Goal: Information Seeking & Learning: Check status

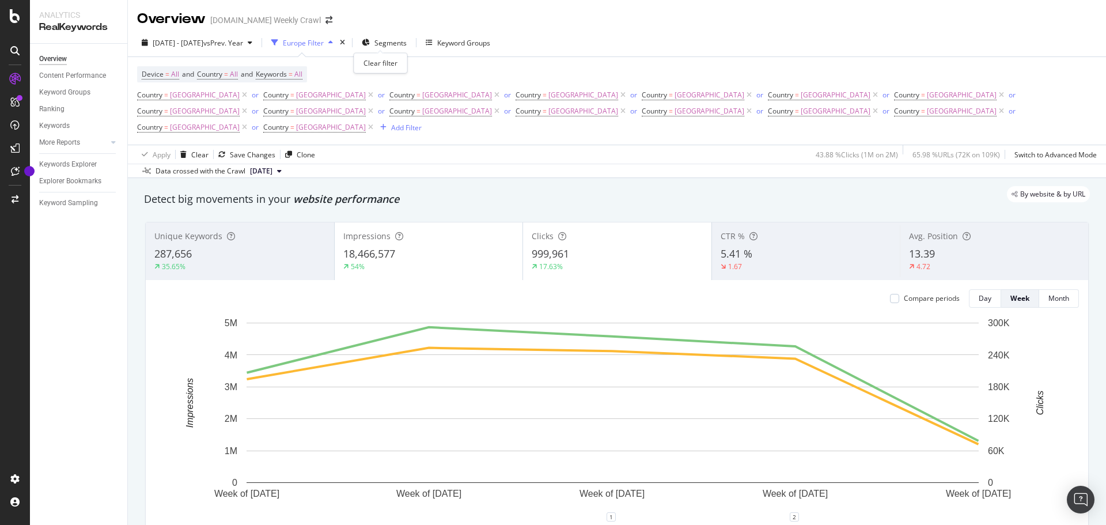
click at [347, 44] on div "times" at bounding box center [343, 43] width 10 height 12
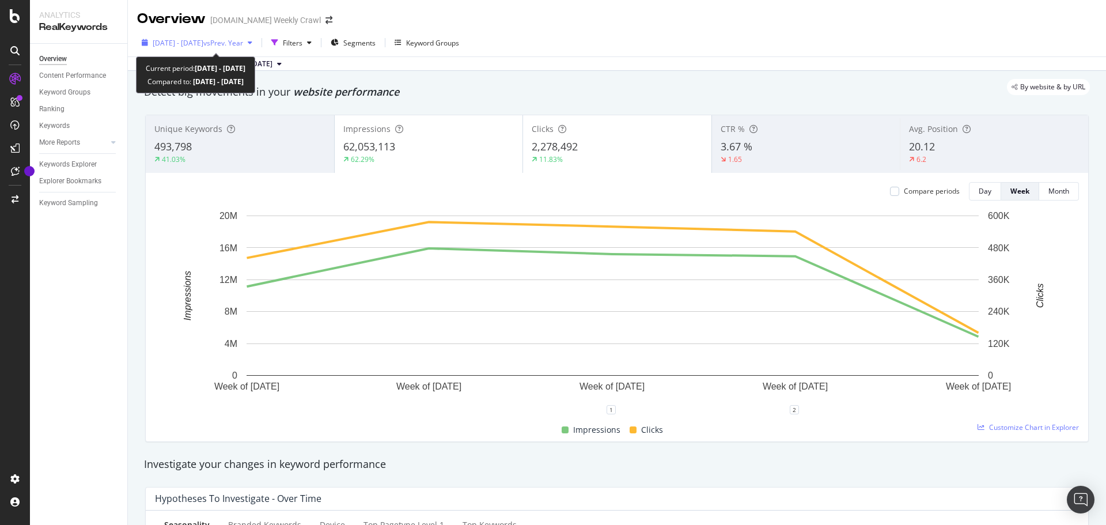
click at [257, 45] on div "button" at bounding box center [250, 42] width 14 height 7
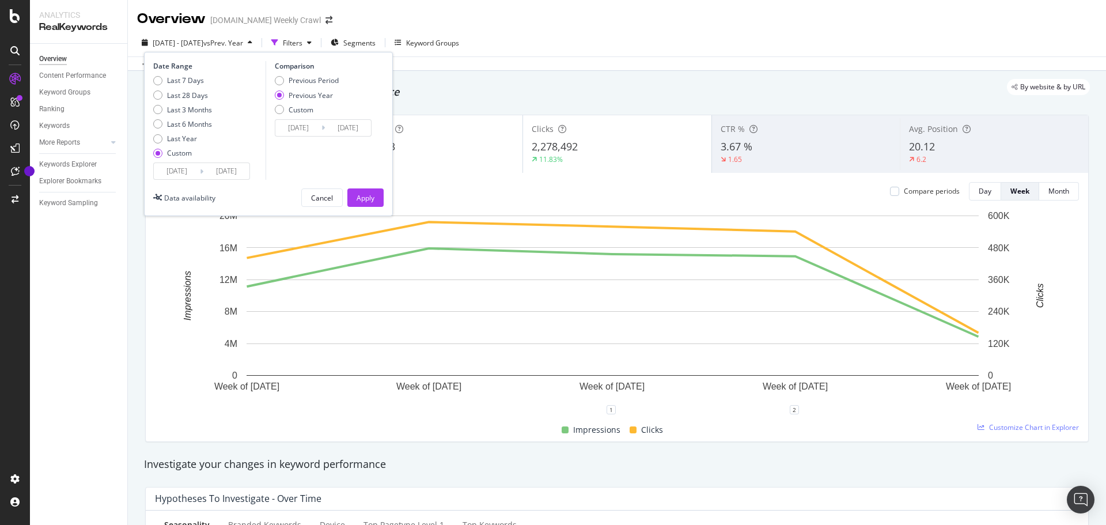
click at [181, 174] on input "[DATE]" at bounding box center [177, 171] width 46 height 16
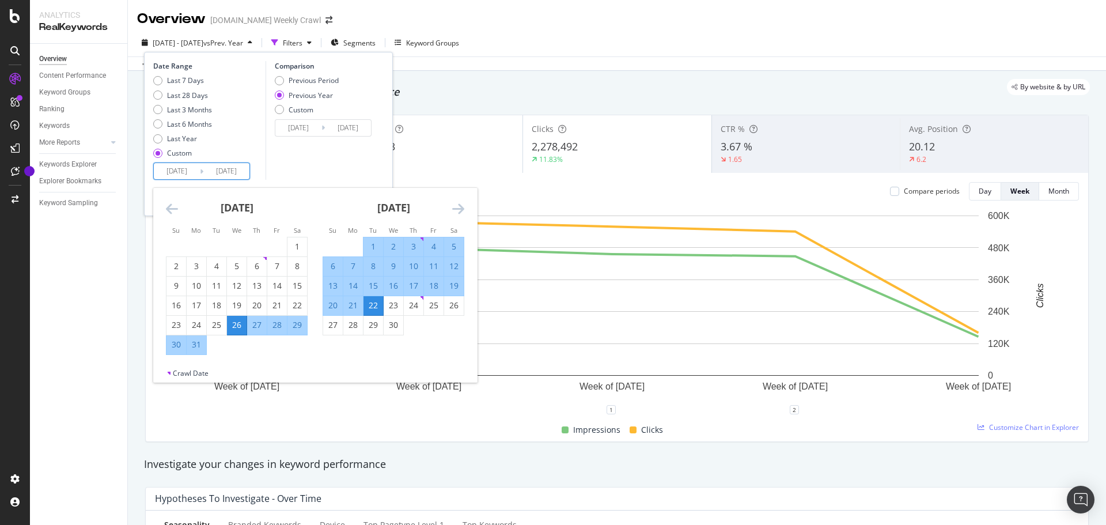
click at [466, 206] on div "[DATE] 1 2 3 4 5 6 7 8 9 10 11 12 13 14 15 16 17 18 19 20 21 22 23 24 25 26 27 …" at bounding box center [393, 261] width 157 height 147
click at [459, 208] on icon "Move forward to switch to the next month." at bounding box center [458, 209] width 12 height 14
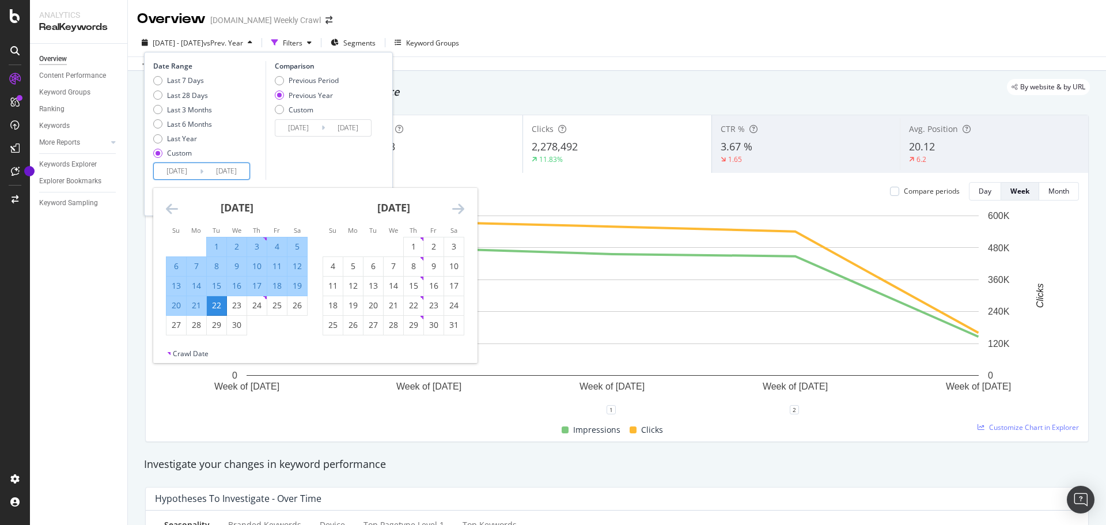
click at [459, 208] on icon "Move forward to switch to the next month." at bounding box center [458, 209] width 12 height 14
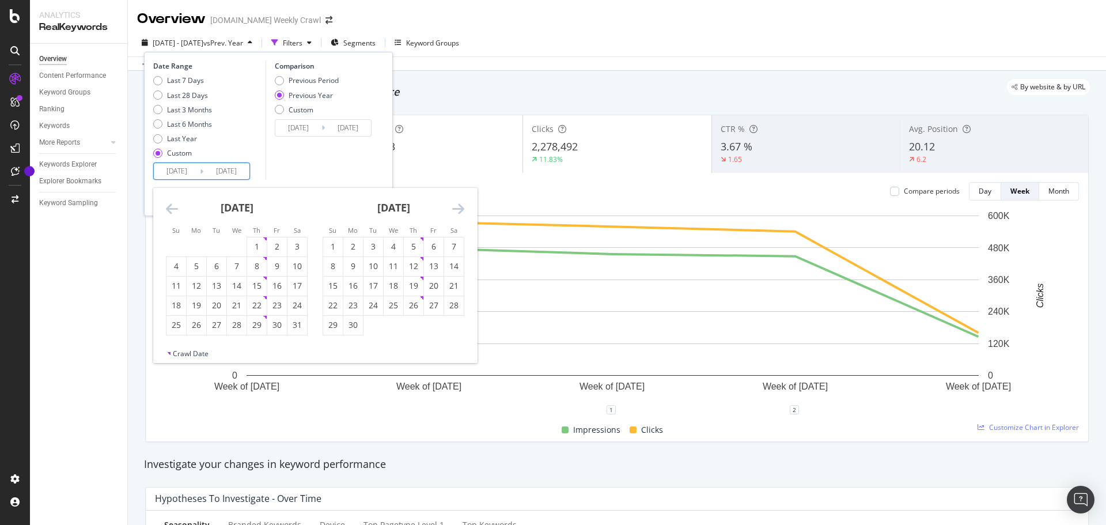
click at [458, 209] on icon "Move forward to switch to the next month." at bounding box center [458, 209] width 12 height 14
click at [277, 326] on div "29" at bounding box center [277, 325] width 20 height 12
type input "[DATE]"
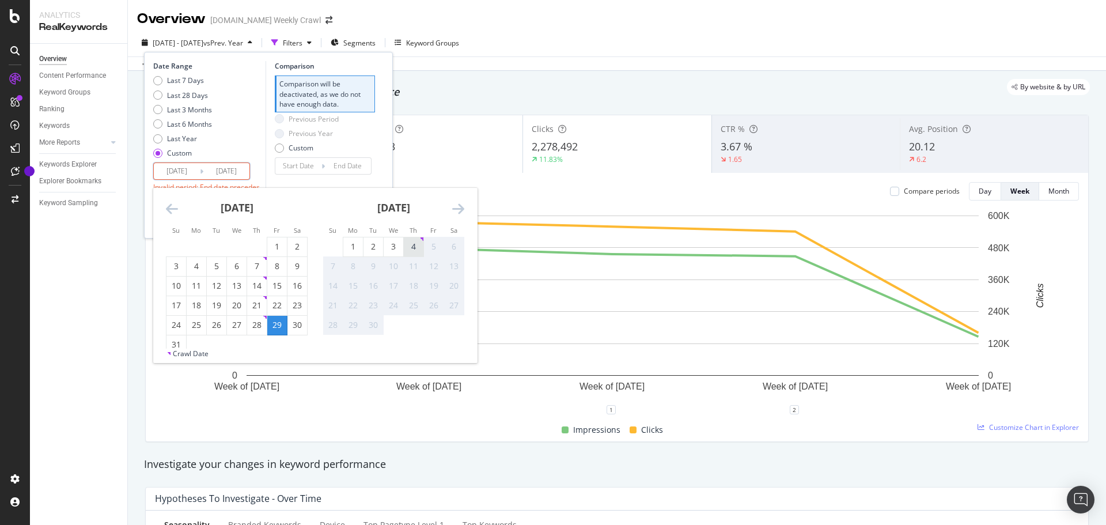
click at [410, 250] on div "4" at bounding box center [414, 247] width 20 height 12
type input "[DATE]"
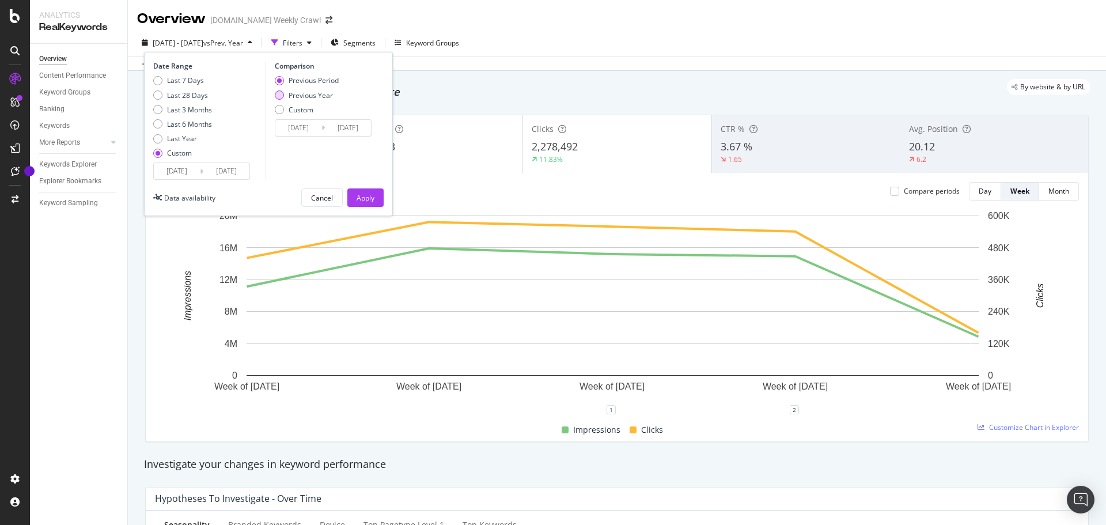
click at [301, 92] on div "Previous Year" at bounding box center [311, 95] width 44 height 10
type input "[DATE]"
click at [370, 183] on div "Date Range Last 7 Days Last 28 Days Last 3 Months Last 6 Months Last Year Custo…" at bounding box center [268, 134] width 249 height 164
click at [369, 197] on div "Apply" at bounding box center [366, 198] width 18 height 10
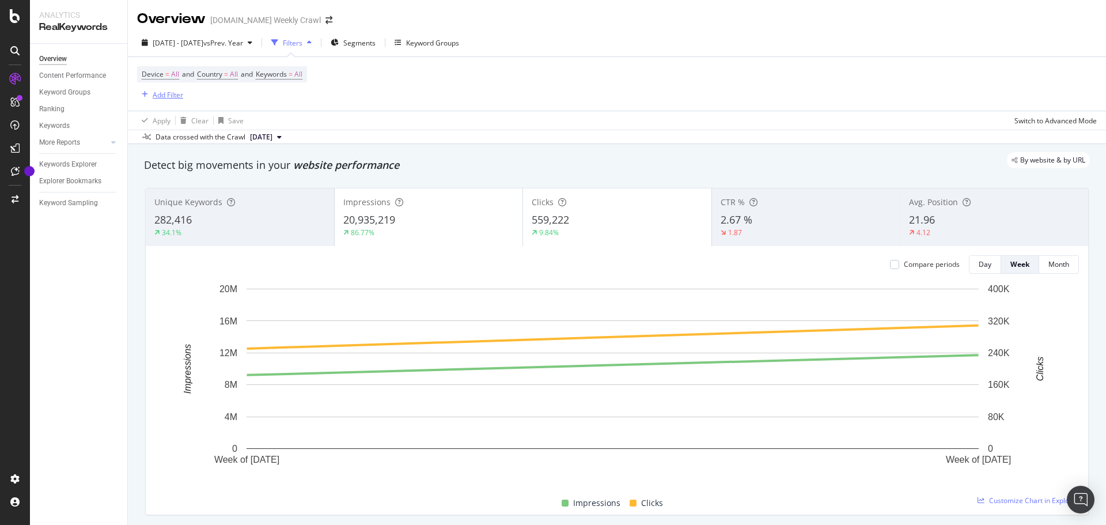
click at [164, 101] on div "Add Filter" at bounding box center [160, 94] width 46 height 13
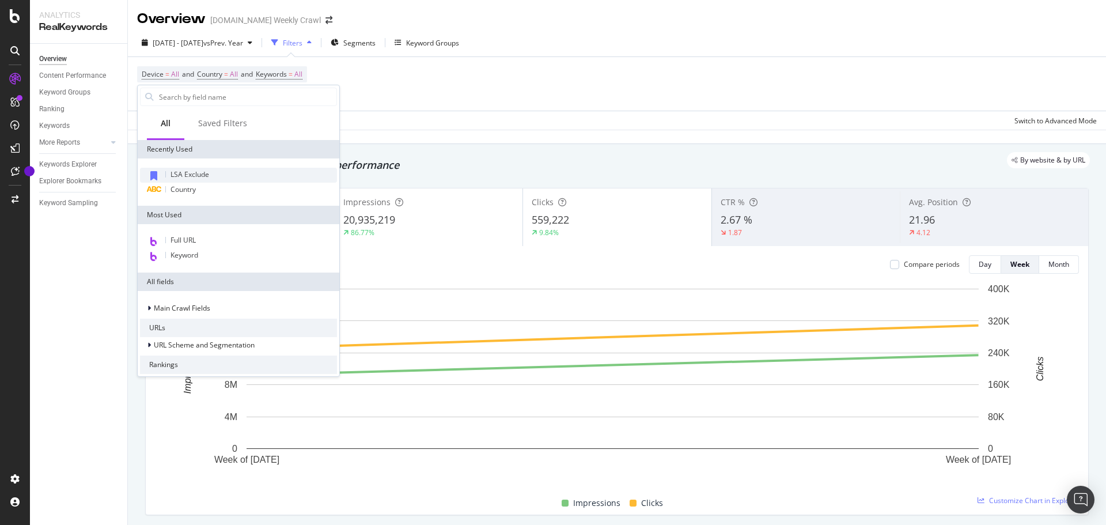
click at [200, 177] on span "LSA Exclude" at bounding box center [190, 174] width 39 height 10
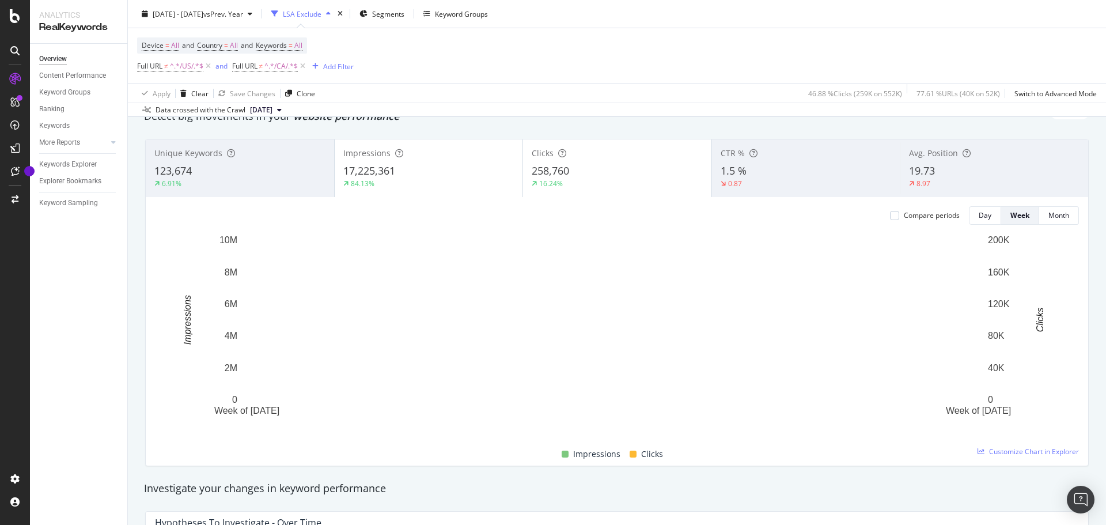
scroll to position [51, 0]
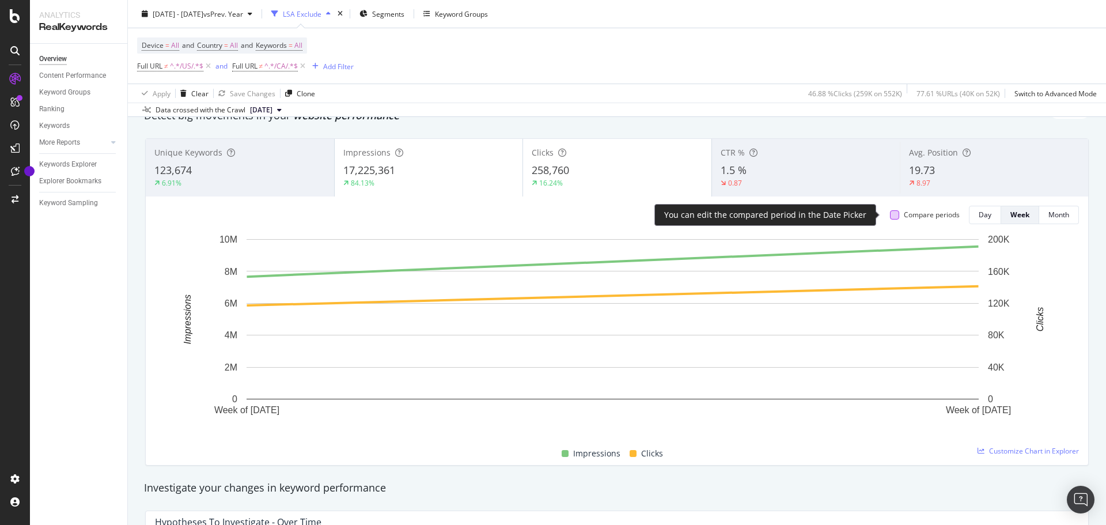
click at [890, 216] on div at bounding box center [894, 214] width 9 height 9
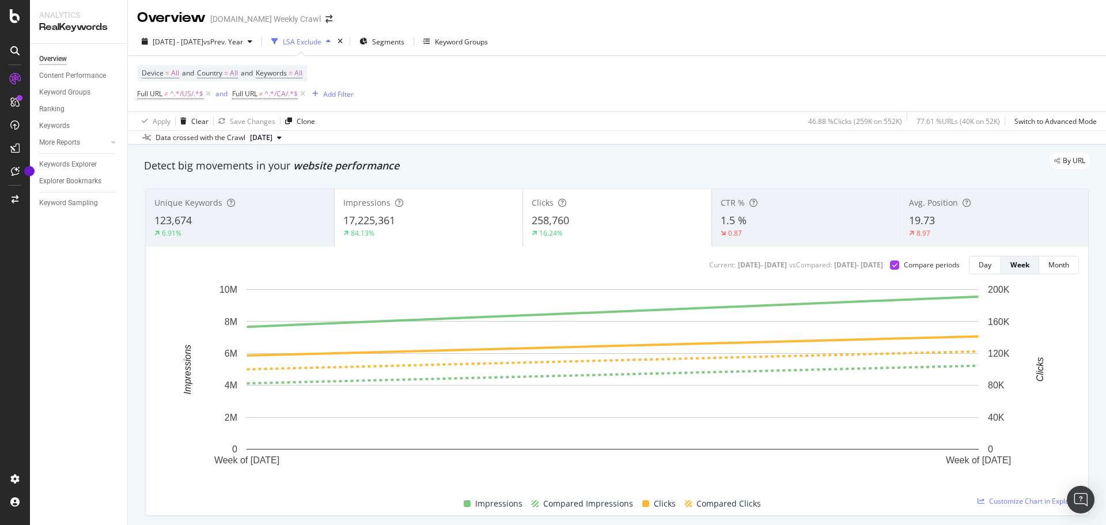
scroll to position [1, 0]
